Goal: Task Accomplishment & Management: Use online tool/utility

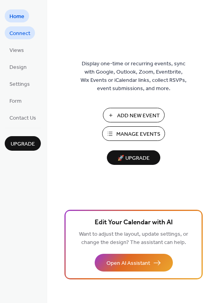
click at [13, 29] on span "Connect" at bounding box center [19, 33] width 21 height 8
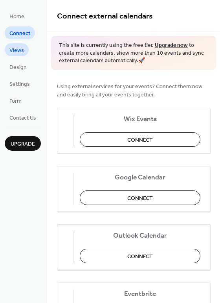
click at [18, 53] on span "Views" at bounding box center [16, 50] width 15 height 8
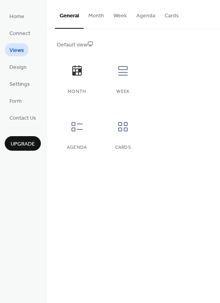
click at [151, 15] on button "Agenda" at bounding box center [146, 14] width 28 height 28
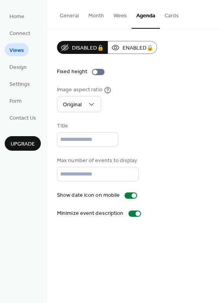
click at [101, 17] on button "Month" at bounding box center [96, 14] width 25 height 28
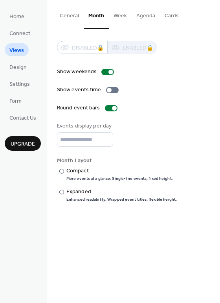
click at [110, 15] on button "Week" at bounding box center [120, 14] width 23 height 28
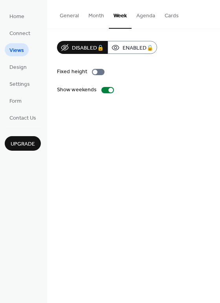
click at [67, 17] on button "General" at bounding box center [69, 14] width 29 height 28
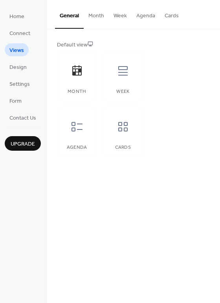
click at [168, 13] on button "Cards" at bounding box center [172, 14] width 24 height 28
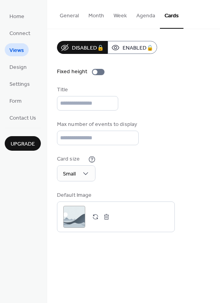
click at [71, 18] on button "General" at bounding box center [69, 14] width 29 height 28
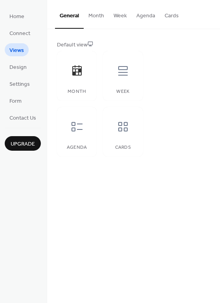
click at [99, 16] on button "Month" at bounding box center [96, 14] width 25 height 28
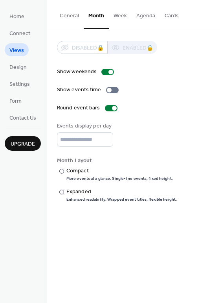
click at [119, 18] on button "Week" at bounding box center [120, 14] width 23 height 28
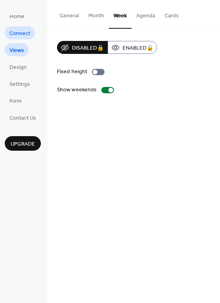
click at [12, 34] on span "Connect" at bounding box center [19, 33] width 21 height 8
